Goal: Task Accomplishment & Management: Use online tool/utility

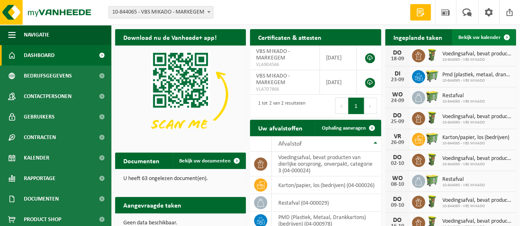
click at [506, 36] on span at bounding box center [506, 37] width 16 height 16
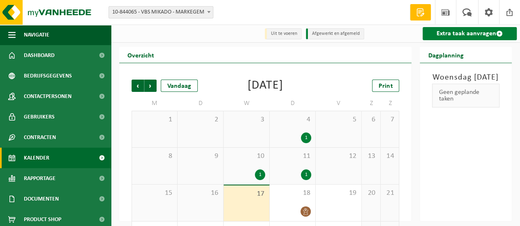
click at [472, 32] on link "Extra taak aanvragen" at bounding box center [469, 33] width 94 height 13
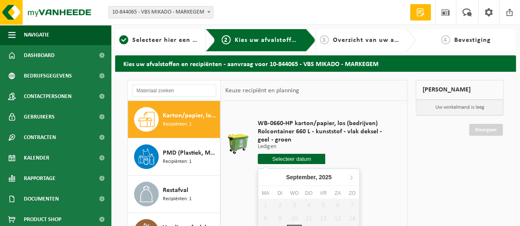
click at [296, 157] on input "text" at bounding box center [291, 159] width 67 height 10
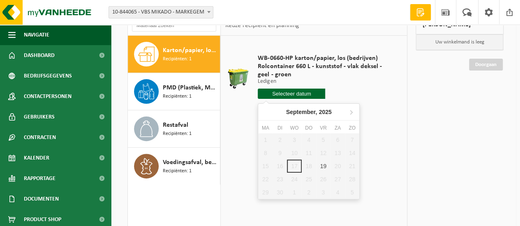
scroll to position [82, 0]
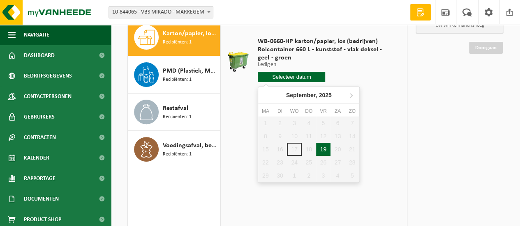
click at [324, 150] on div "19" at bounding box center [323, 149] width 14 height 13
type input "Van 2025-09-19"
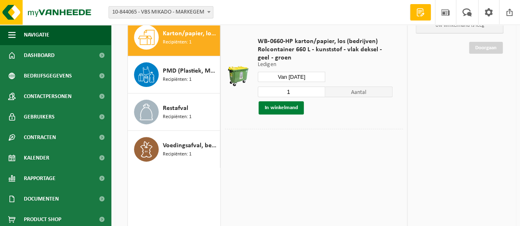
click at [285, 108] on button "In winkelmand" at bounding box center [280, 107] width 45 height 13
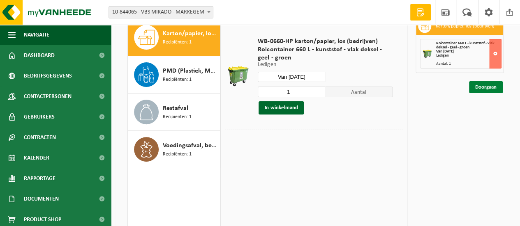
click at [482, 87] on link "Doorgaan" at bounding box center [486, 87] width 34 height 12
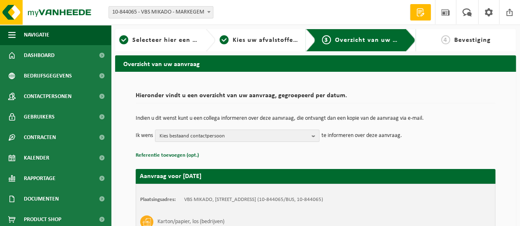
click at [207, 11] on b at bounding box center [208, 12] width 3 height 2
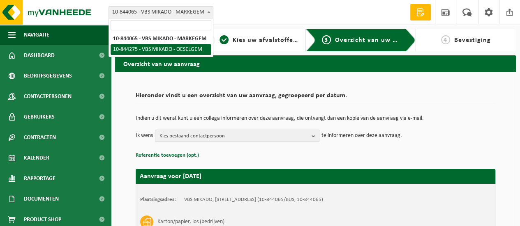
select select "128464"
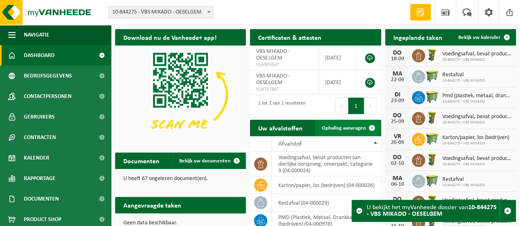
click at [343, 127] on span "Ophaling aanvragen" at bounding box center [344, 128] width 44 height 5
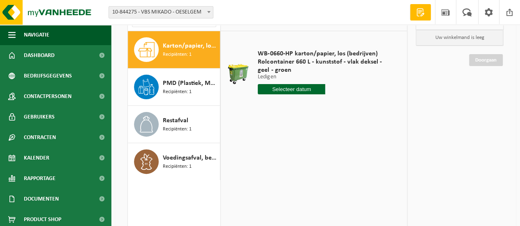
scroll to position [82, 0]
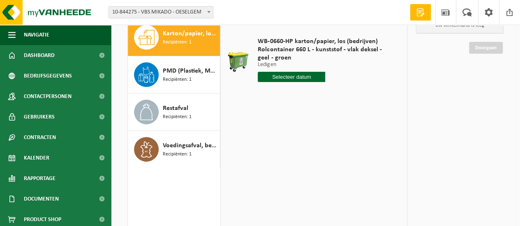
click at [302, 77] on input "text" at bounding box center [291, 77] width 67 height 10
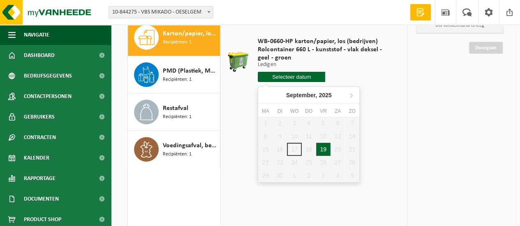
click at [322, 150] on div "19" at bounding box center [323, 149] width 14 height 13
type input "Van [DATE]"
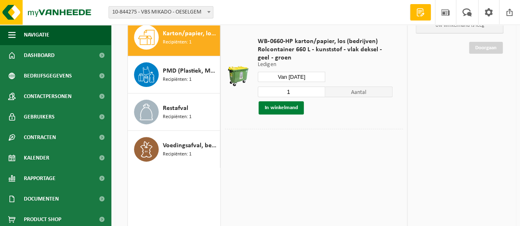
click at [296, 109] on button "In winkelmand" at bounding box center [280, 107] width 45 height 13
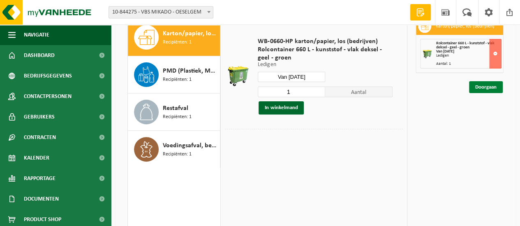
click at [495, 88] on link "Doorgaan" at bounding box center [486, 87] width 34 height 12
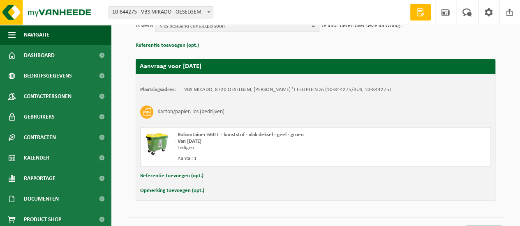
scroll to position [125, 0]
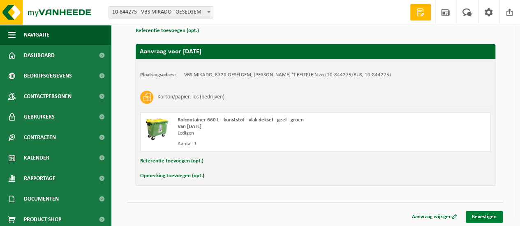
click at [492, 216] on link "Bevestigen" at bounding box center [483, 217] width 37 height 12
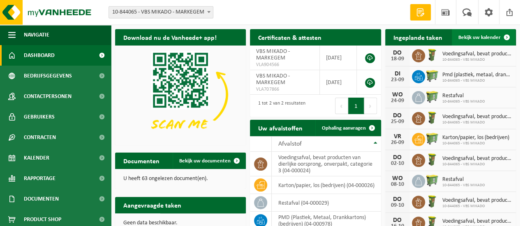
click at [476, 37] on span "Bekijk uw kalender" at bounding box center [479, 37] width 42 height 5
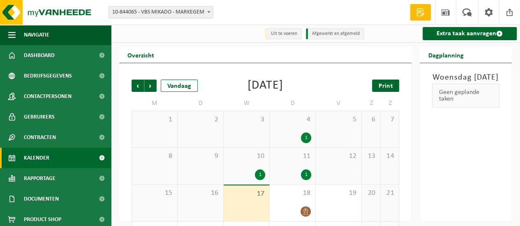
click at [391, 88] on span "Print" at bounding box center [385, 86] width 14 height 7
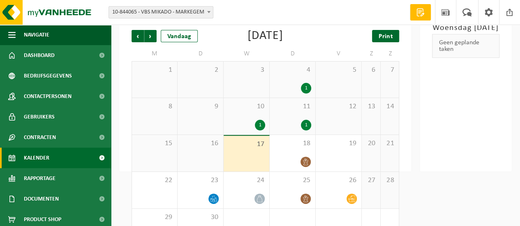
scroll to position [37, 0]
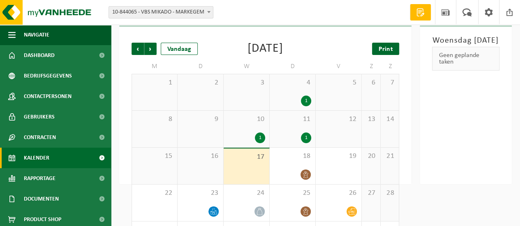
click at [389, 51] on span "Print" at bounding box center [385, 49] width 14 height 7
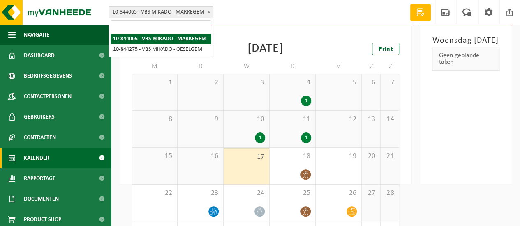
click at [207, 10] on span at bounding box center [209, 12] width 8 height 11
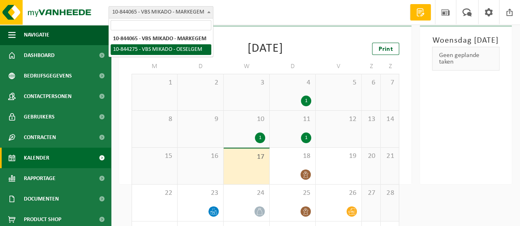
select select "128464"
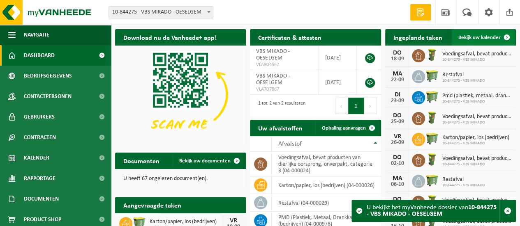
click at [475, 38] on span "Bekijk uw kalender" at bounding box center [479, 37] width 42 height 5
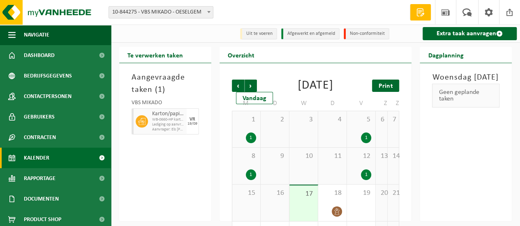
click at [390, 87] on span "Print" at bounding box center [385, 86] width 14 height 7
